Goal: Transaction & Acquisition: Book appointment/travel/reservation

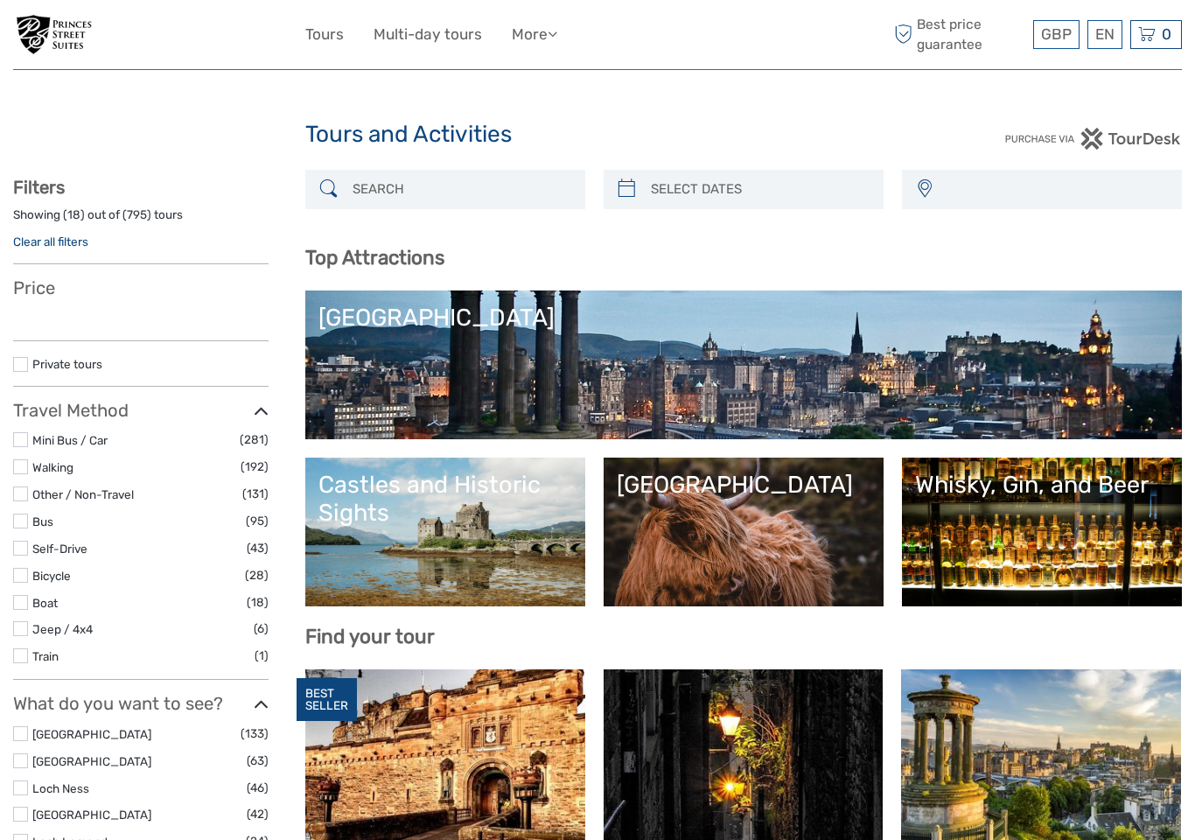
select select
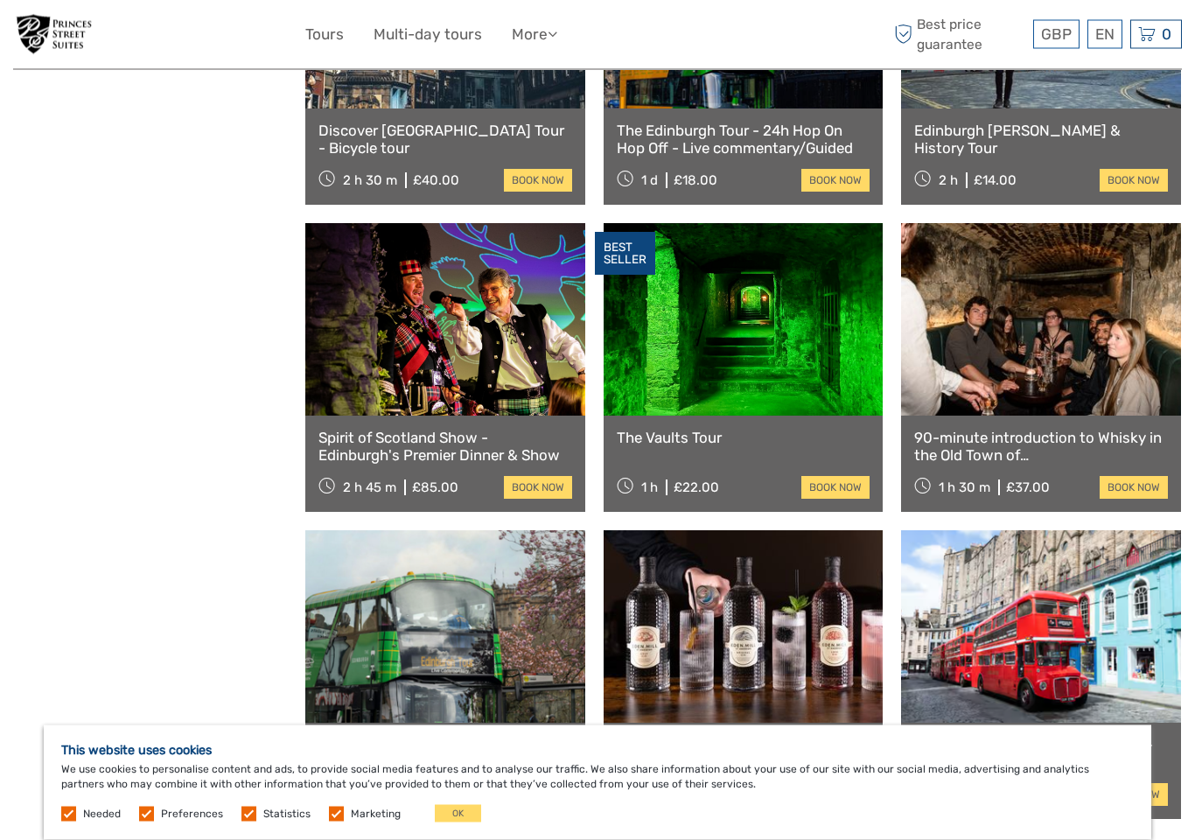
scroll to position [1675, 0]
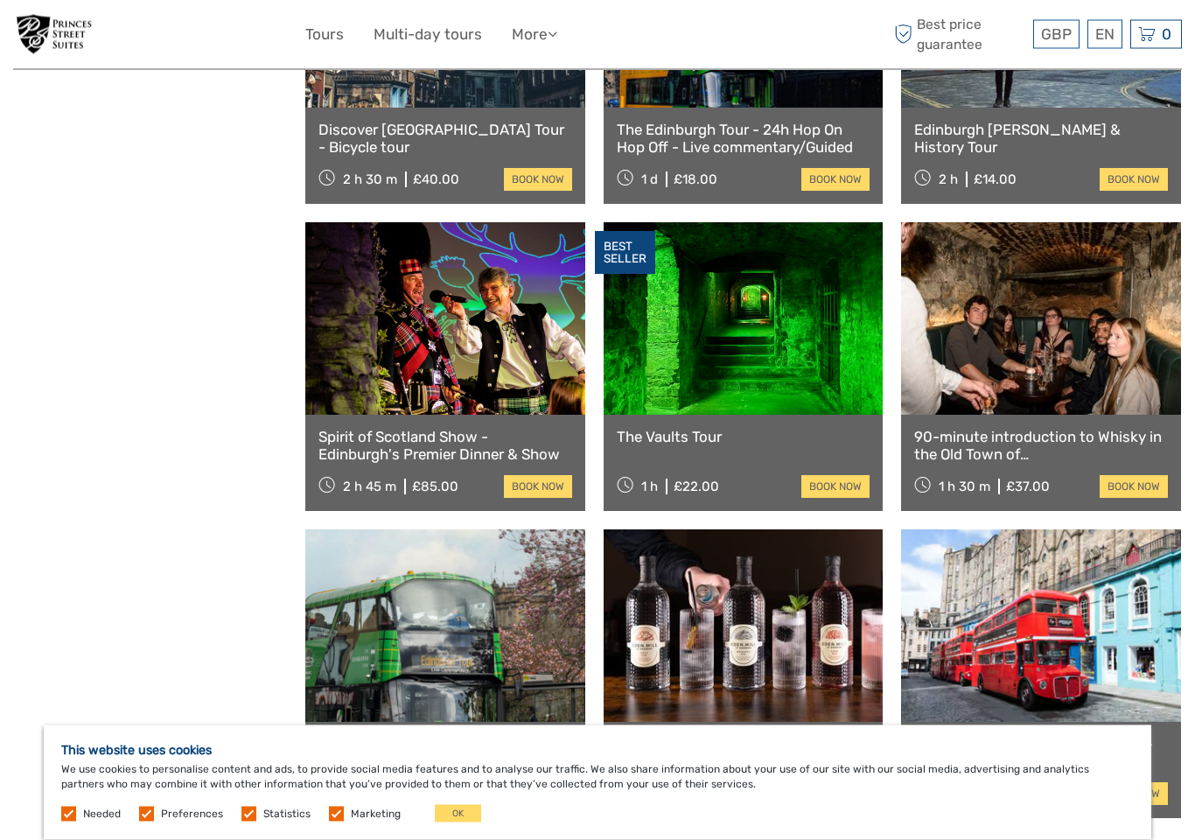
click at [747, 367] on link at bounding box center [744, 319] width 280 height 192
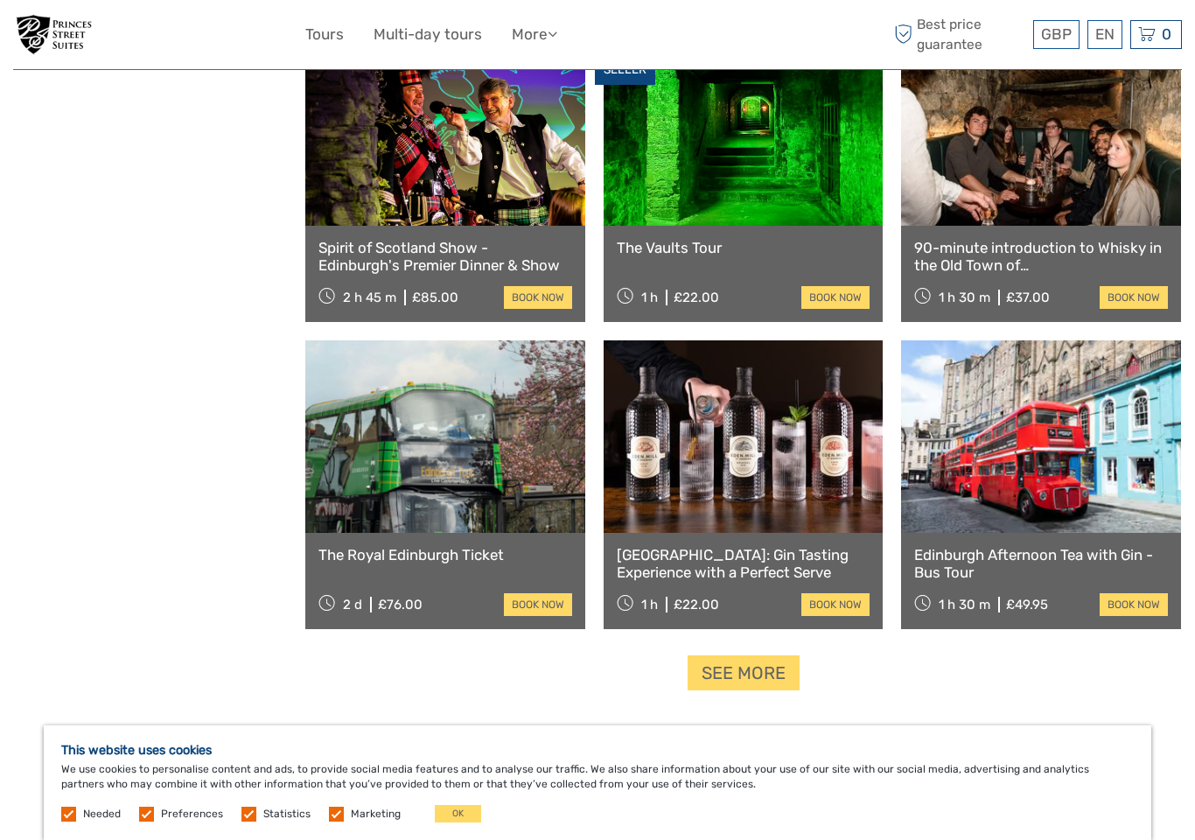
scroll to position [1864, 0]
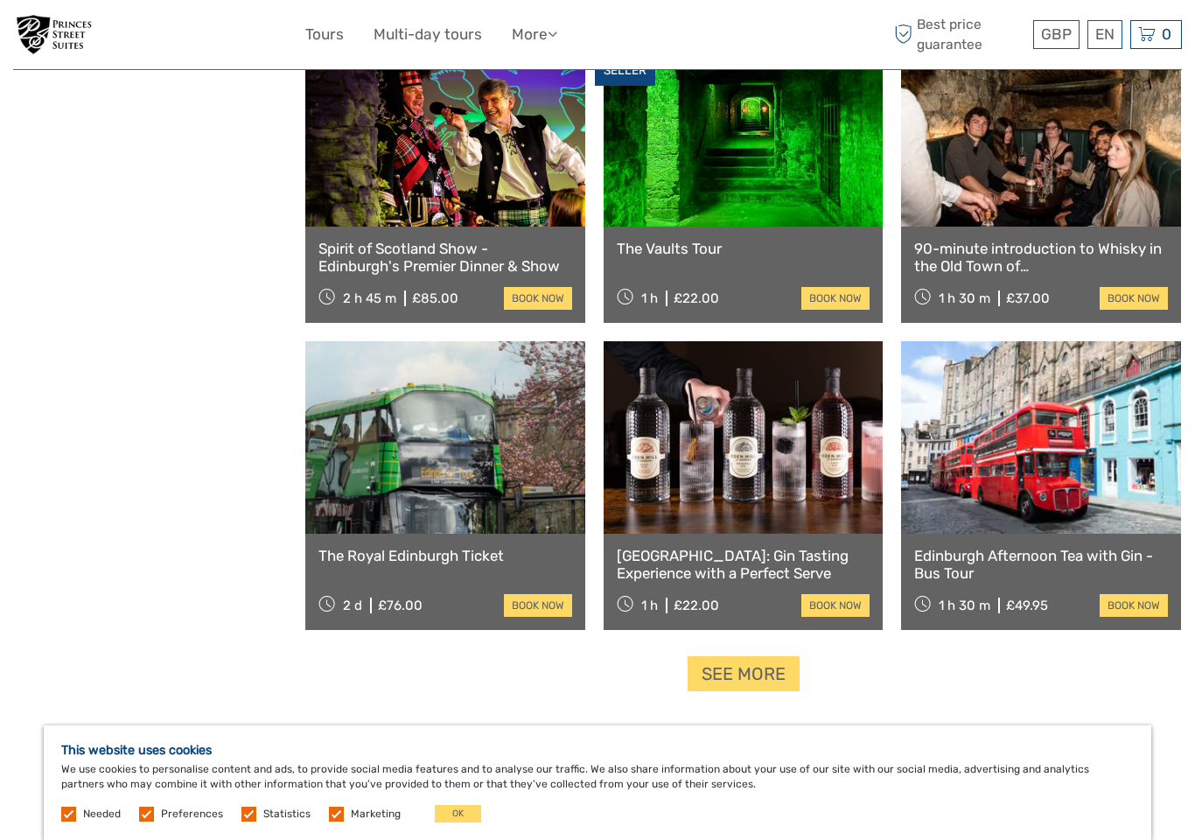
click at [742, 674] on link "See more" at bounding box center [744, 674] width 112 height 36
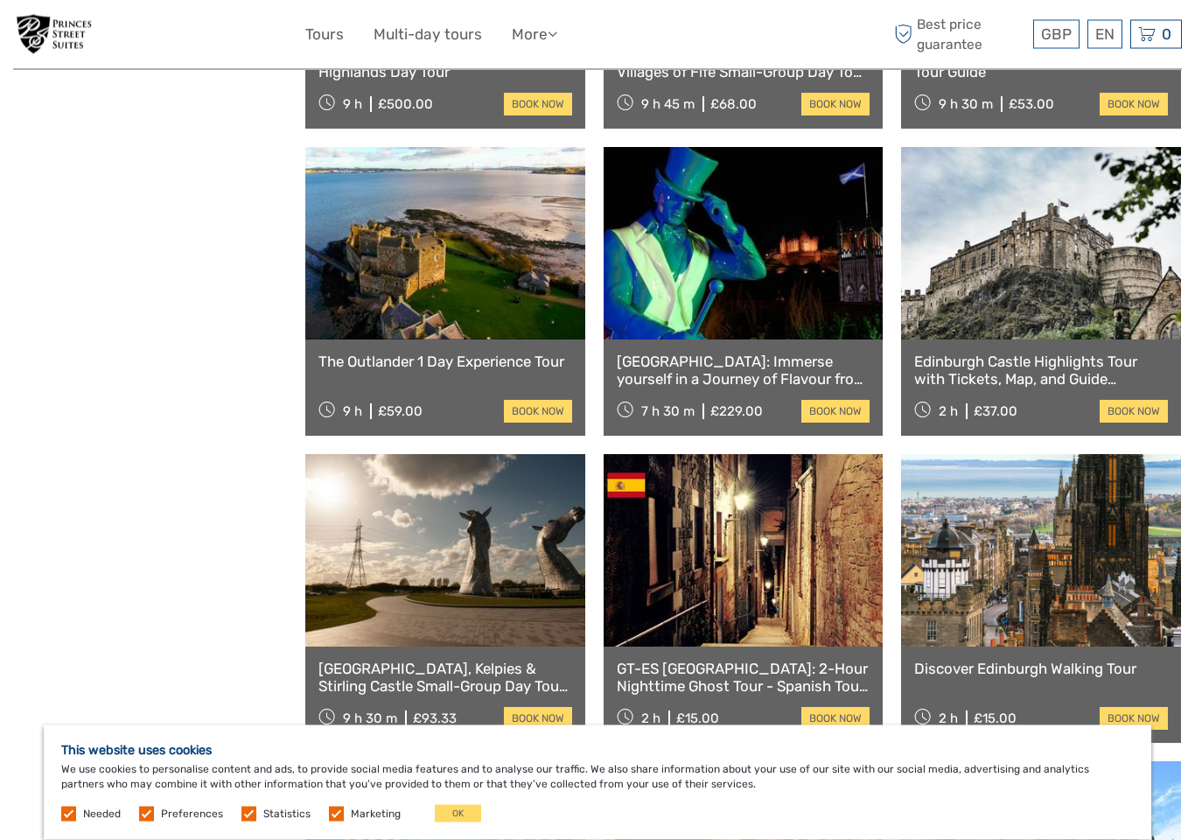
scroll to position [2249, 0]
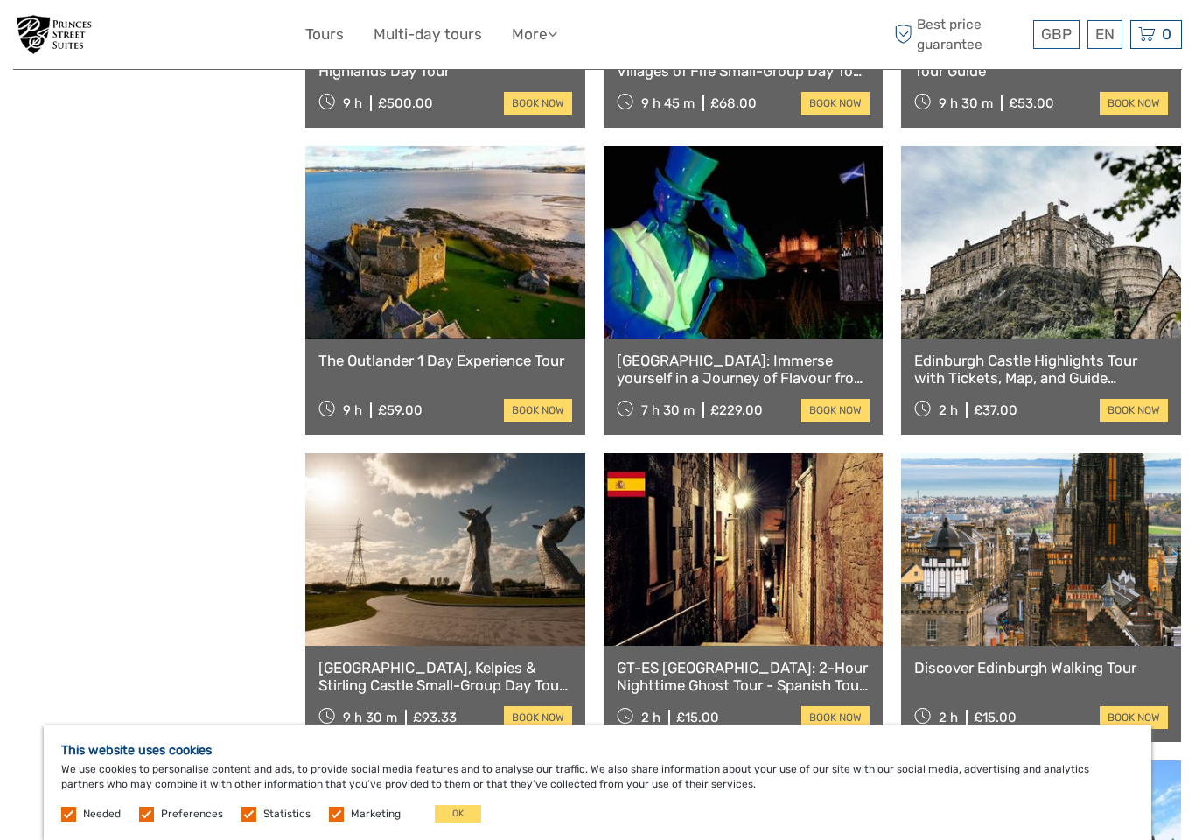
click at [449, 275] on link at bounding box center [445, 242] width 280 height 192
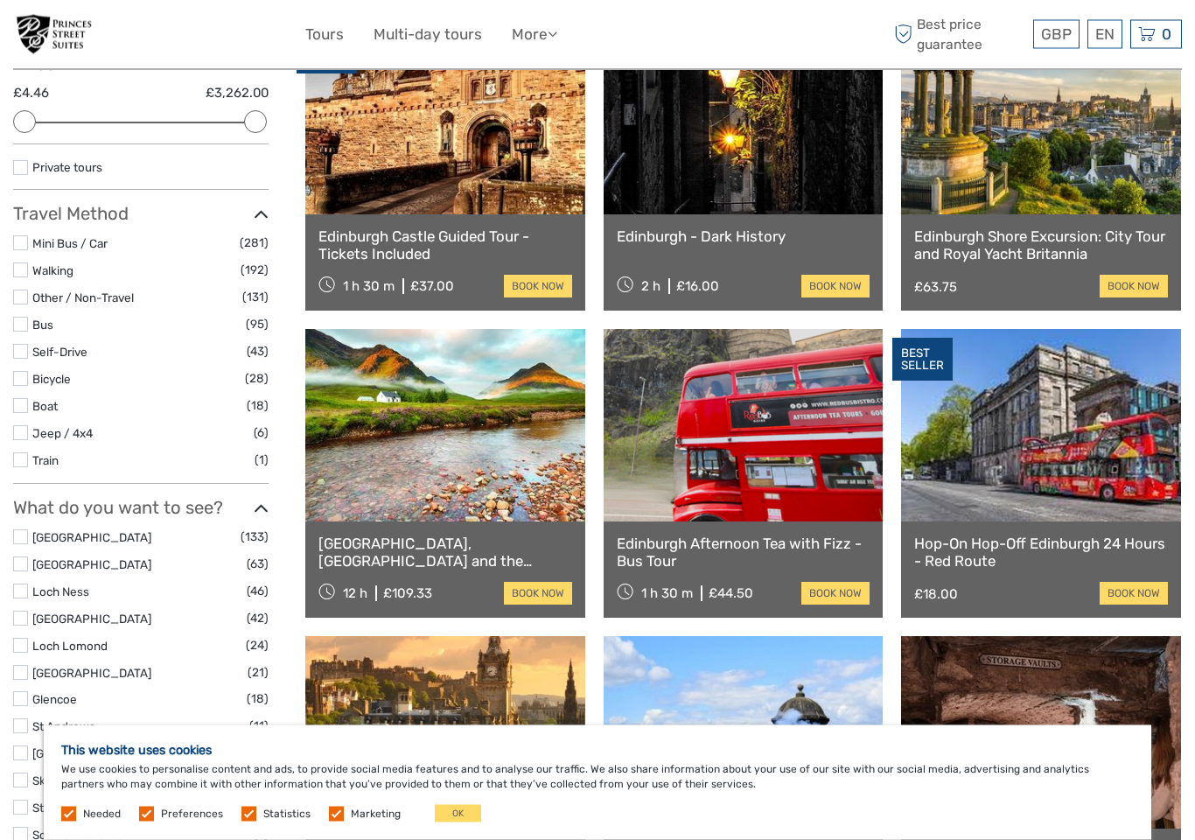
scroll to position [0, 0]
